Goal: Use online tool/utility: Utilize a website feature to perform a specific function

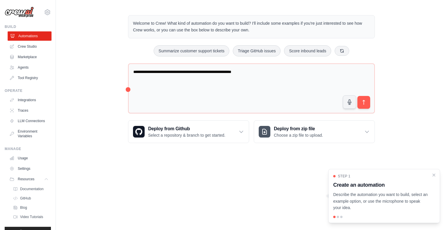
click at [19, 35] on link "Automations" at bounding box center [30, 35] width 44 height 9
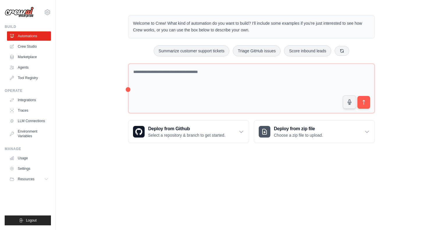
click at [24, 48] on link "Crew Studio" at bounding box center [29, 46] width 44 height 9
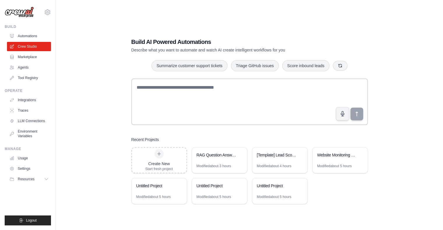
click at [32, 36] on link "Automations" at bounding box center [29, 35] width 44 height 9
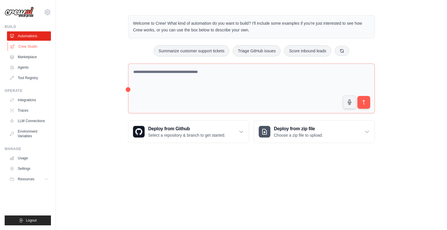
click at [31, 48] on link "Crew Studio" at bounding box center [30, 46] width 44 height 9
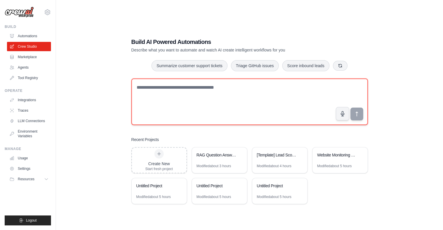
click at [151, 107] on textarea at bounding box center [249, 102] width 236 height 47
type textarea "*"
click at [151, 101] on textarea at bounding box center [249, 102] width 236 height 47
paste textarea "**********"
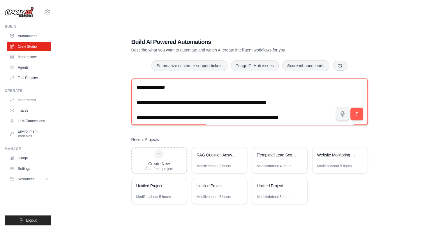
click at [136, 86] on textarea at bounding box center [249, 102] width 236 height 47
paste textarea "**********"
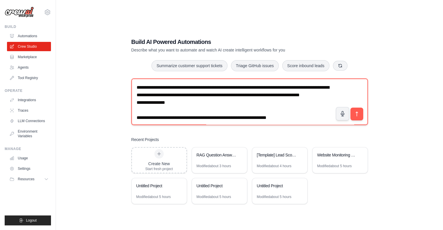
click at [136, 87] on textarea at bounding box center [249, 102] width 236 height 47
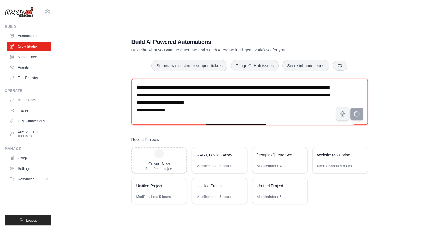
type textarea "**********"
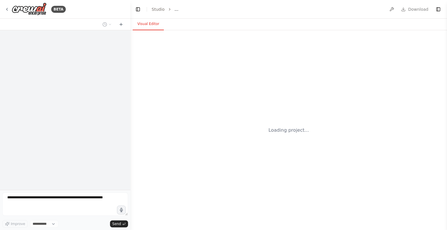
select select "****"
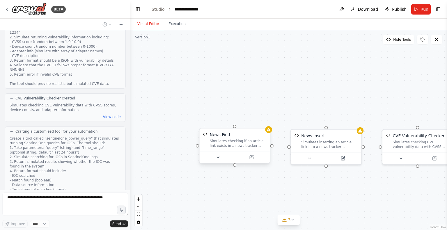
scroll to position [903, 0]
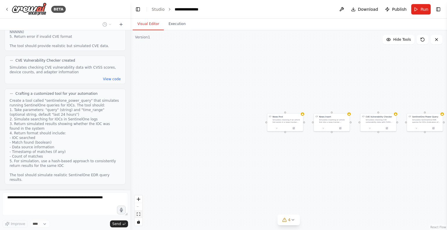
click at [139, 215] on icon "fit view" at bounding box center [138, 214] width 3 height 3
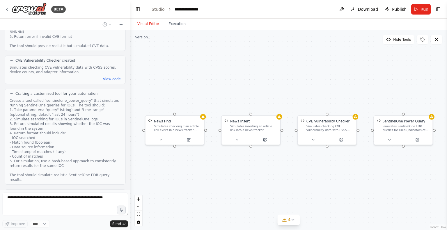
scroll to position [962, 0]
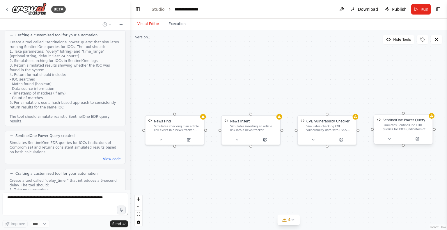
click at [401, 127] on div "Simulates SentinelOne EDR queries for IOCs (Indicators of Compromise) and retur…" at bounding box center [406, 128] width 47 height 8
drag, startPoint x: 399, startPoint y: 127, endPoint x: 387, endPoint y: 127, distance: 12.2
click at [387, 127] on div "Simulates SentinelOne EDR queries for IOCs (Indicators of Compromise) and retur…" at bounding box center [398, 128] width 47 height 8
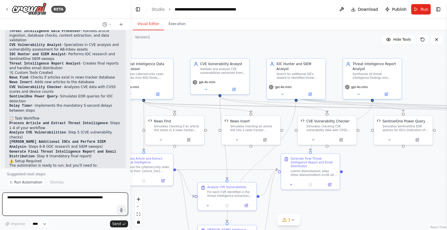
scroll to position [1519, 0]
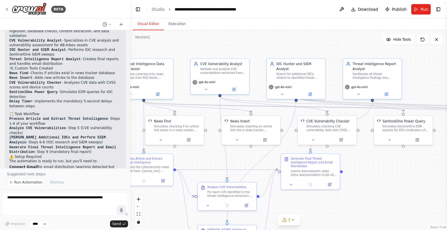
click at [368, 163] on div ".deletable-edge-delete-btn { width: 20px; height: 20px; border: 0px solid #ffff…" at bounding box center [288, 130] width 317 height 200
click at [19, 182] on span "Run Automation" at bounding box center [28, 182] width 28 height 5
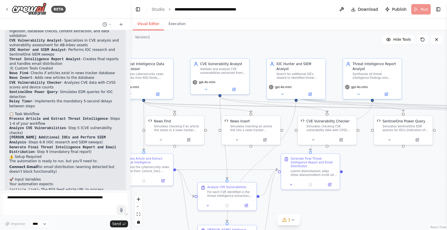
scroll to position [1497, 0]
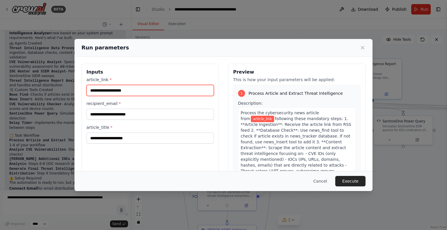
click at [128, 92] on input "article_link *" at bounding box center [149, 90] width 127 height 11
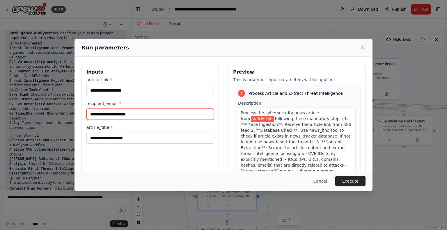
click at [118, 115] on input "recipient_email *" at bounding box center [149, 114] width 127 height 11
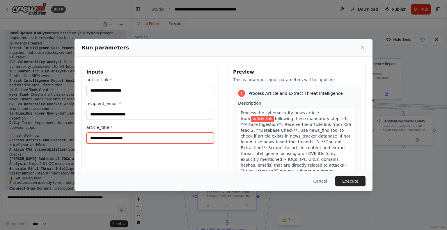
click at [111, 139] on input "article_title *" at bounding box center [149, 138] width 127 height 11
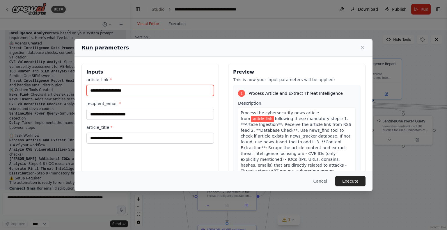
click at [114, 93] on input "article_link *" at bounding box center [149, 90] width 127 height 11
paste input "**********"
type input "**********"
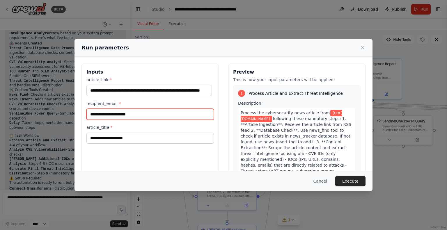
click at [106, 115] on input "recipient_email *" at bounding box center [149, 114] width 127 height 11
type input "**********"
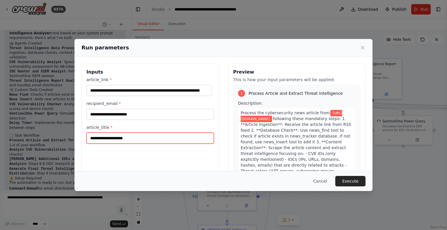
click at [97, 138] on input "article_title *" at bounding box center [149, 138] width 127 height 11
type input "****"
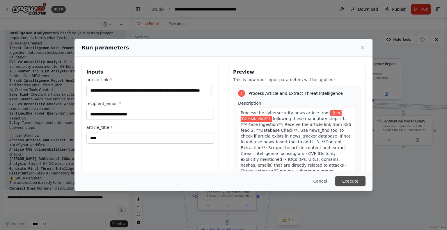
click at [350, 182] on button "Execute" at bounding box center [350, 181] width 30 height 10
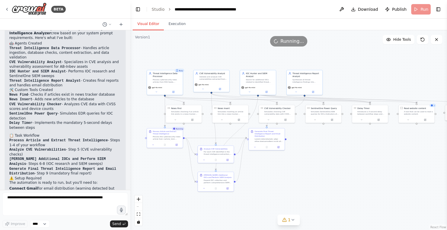
drag, startPoint x: 371, startPoint y: 165, endPoint x: 346, endPoint y: 146, distance: 31.0
click at [346, 146] on div ".deletable-edge-delete-btn { width: 20px; height: 20px; border: 0px solid #ffff…" at bounding box center [288, 130] width 317 height 200
click at [161, 137] on div "Process the cybersecurity news article from {article_link} following these mand…" at bounding box center [167, 137] width 28 height 5
click at [165, 132] on div "Process Article and Extract Threat Intelligence" at bounding box center [167, 132] width 28 height 5
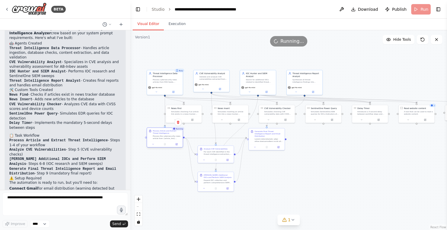
click at [165, 132] on div "Process Article and Extract Threat Intelligence" at bounding box center [167, 132] width 28 height 5
click at [166, 137] on div "Process the cybersecurity news article from {article_link} following these mand…" at bounding box center [167, 137] width 28 height 5
click at [152, 145] on icon at bounding box center [153, 144] width 2 height 2
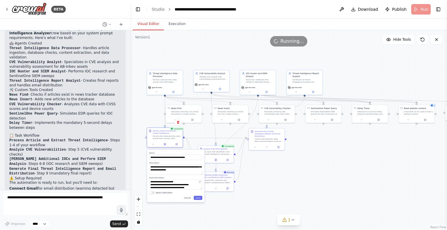
click at [162, 139] on div "Process the cybersecurity news article from {article_link} following these mand…" at bounding box center [167, 137] width 28 height 5
click at [283, 168] on div ".deletable-edge-delete-btn { width: 20px; height: 20px; border: 0px solid #ffff…" at bounding box center [288, 130] width 317 height 200
click at [291, 221] on icon at bounding box center [292, 220] width 5 height 5
click at [342, 197] on button "1" at bounding box center [288, 193] width 133 height 11
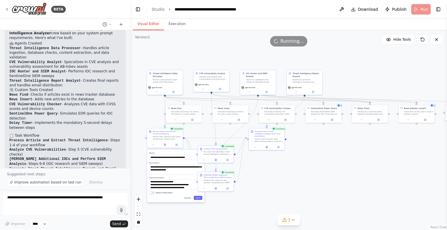
scroll to position [1519, 0]
